Goal: Find specific page/section: Find specific page/section

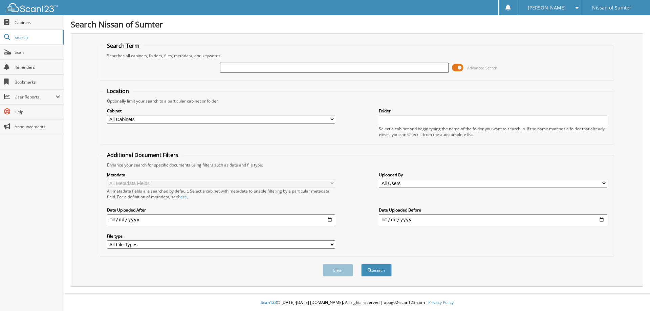
click at [259, 65] on input "text" at bounding box center [334, 68] width 228 height 10
type input "64604"
click at [382, 270] on button "Search" at bounding box center [376, 270] width 30 height 13
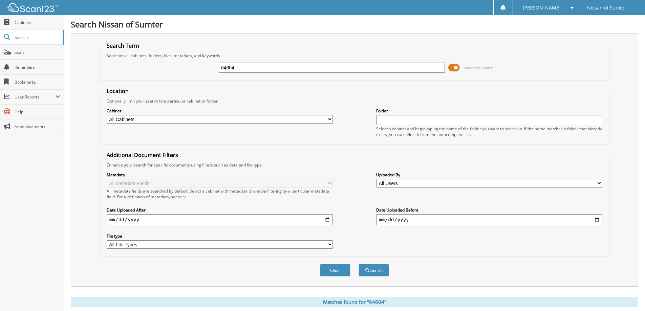
click at [453, 67] on span at bounding box center [454, 68] width 12 height 10
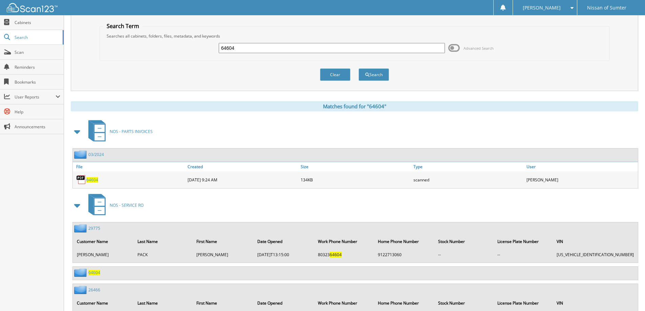
scroll to position [53, 0]
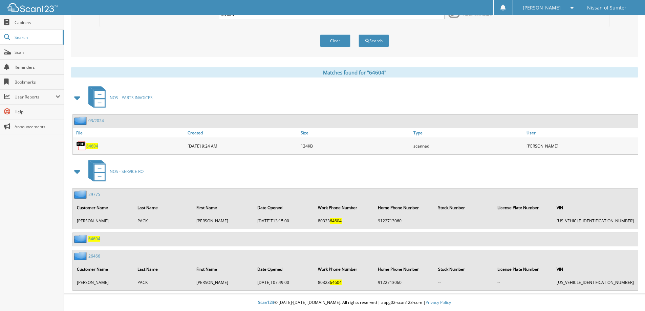
click at [94, 240] on span "64604" at bounding box center [94, 239] width 12 height 6
